Goal: Obtain resource: Download file/media

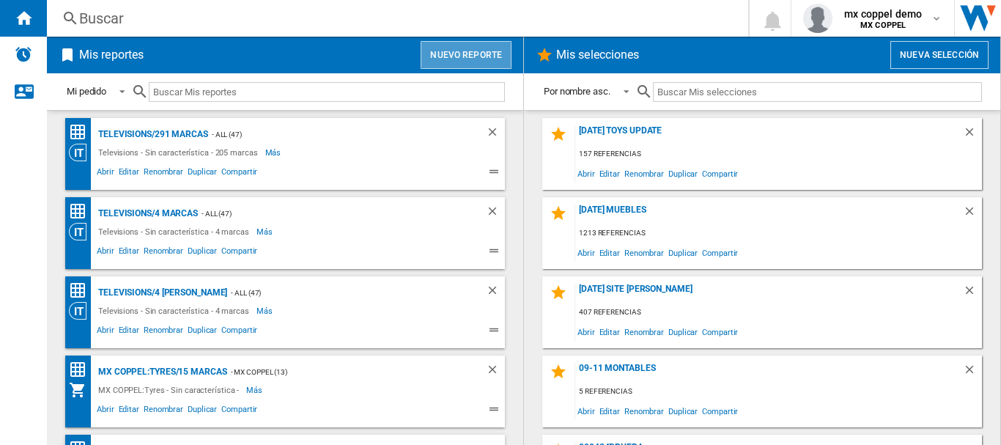
click at [449, 46] on button "Nuevo reporte" at bounding box center [466, 55] width 91 height 28
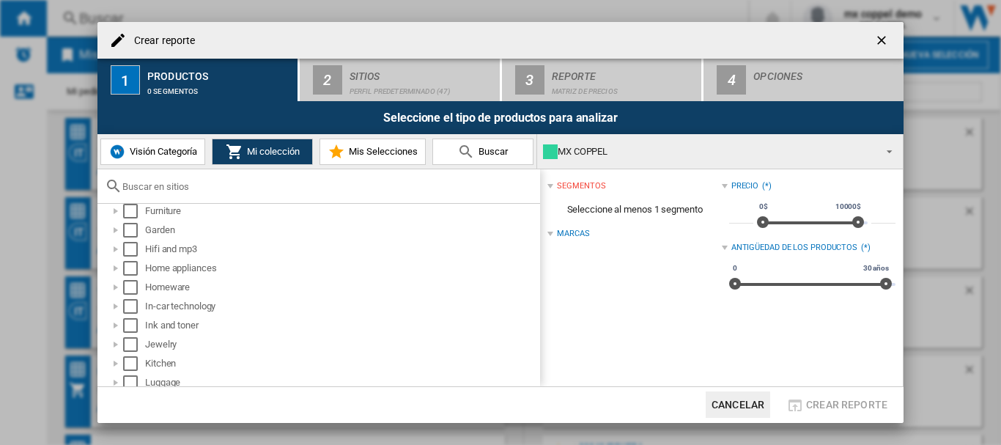
scroll to position [586, 0]
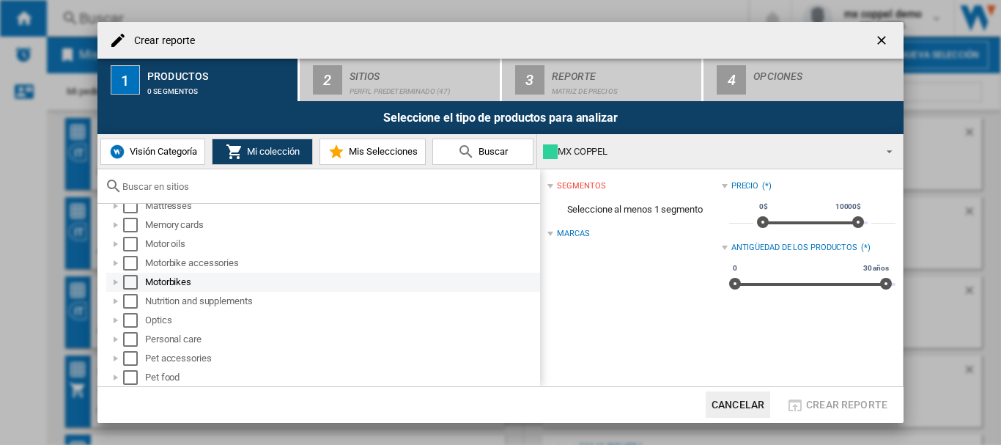
click at [131, 278] on div "Select" at bounding box center [130, 282] width 15 height 15
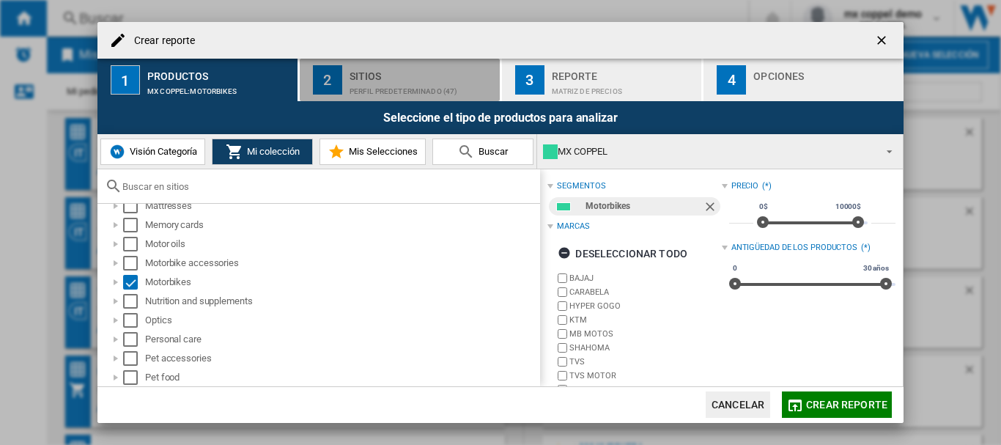
click at [386, 90] on div "Perfil predeterminado (47)" at bounding box center [422, 87] width 144 height 15
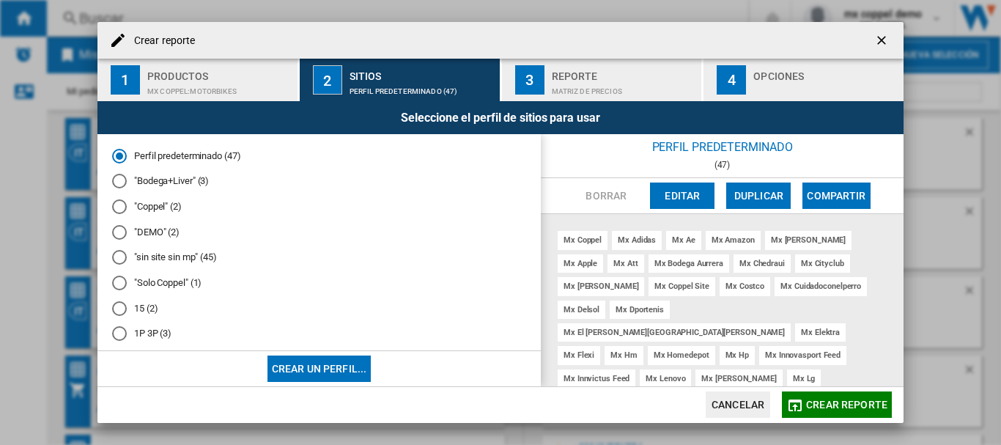
click at [119, 208] on div at bounding box center [119, 206] width 15 height 15
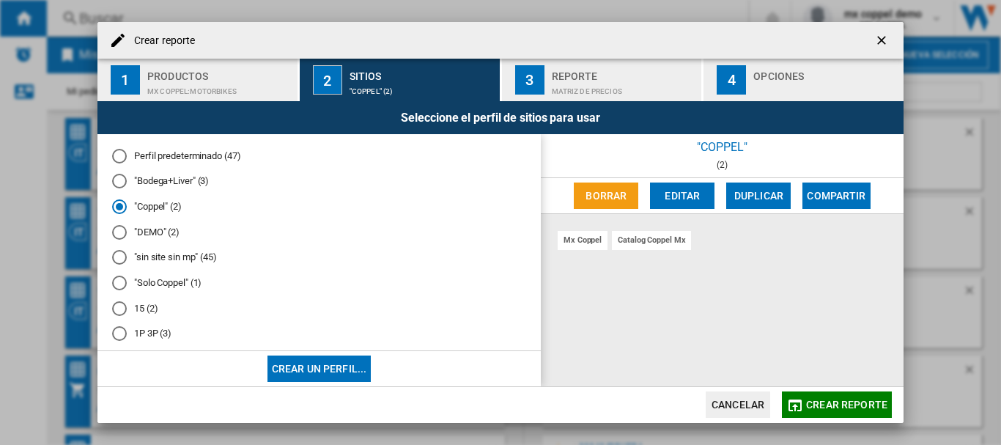
click at [120, 281] on div at bounding box center [119, 283] width 15 height 15
click at [824, 401] on span "Crear reporte" at bounding box center [846, 405] width 81 height 12
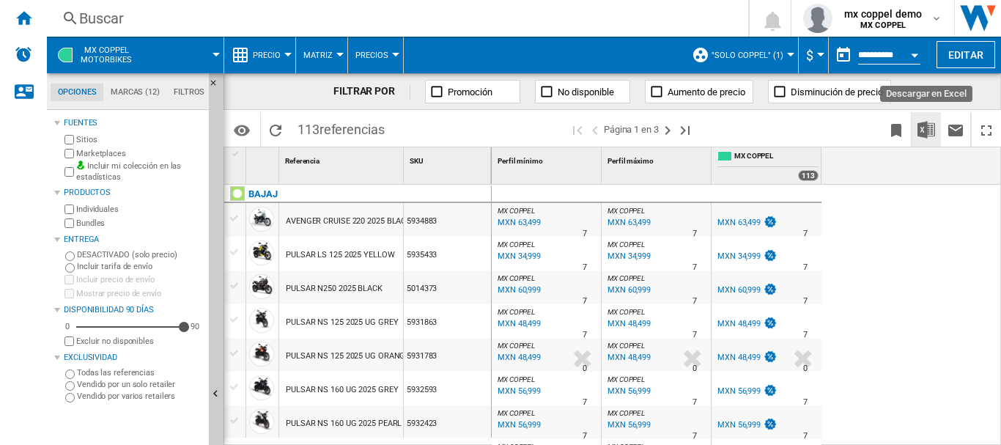
click at [929, 131] on img "Descargar en Excel" at bounding box center [927, 130] width 18 height 18
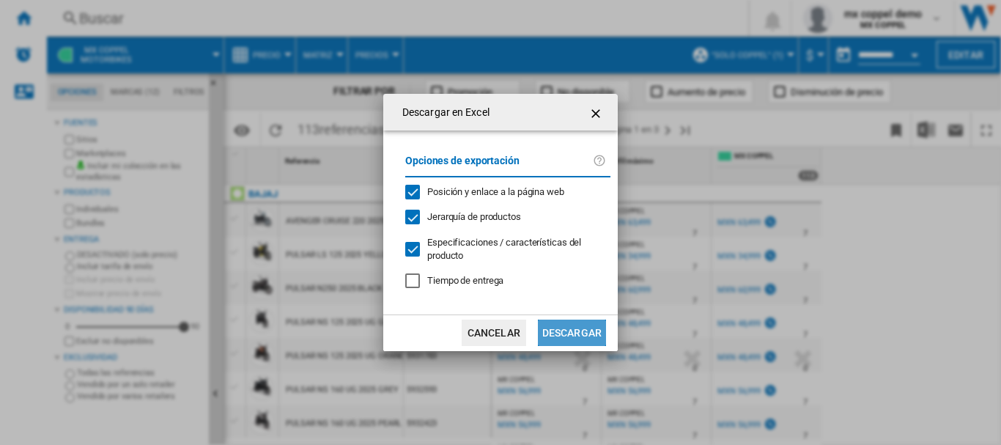
click at [596, 335] on button "Descargar" at bounding box center [572, 333] width 68 height 26
